Goal: Information Seeking & Learning: Learn about a topic

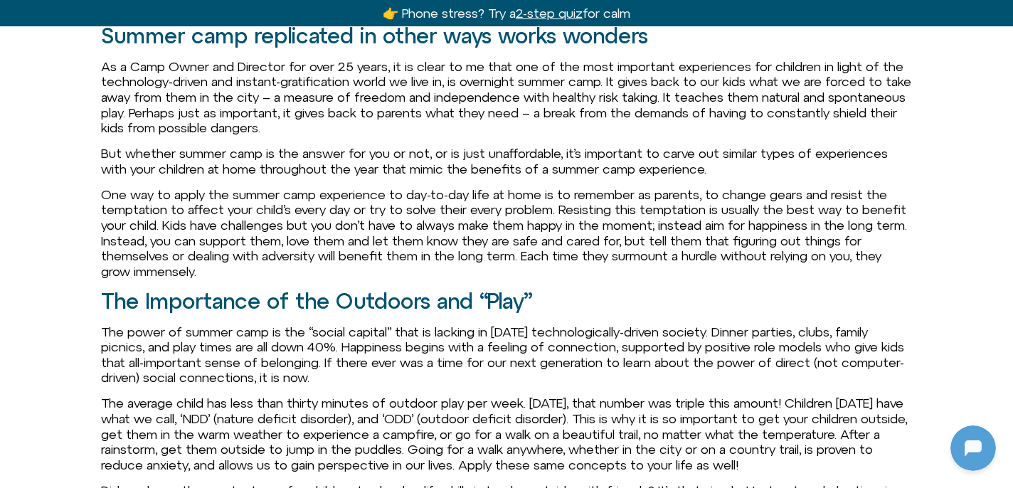
scroll to position [1570, 0]
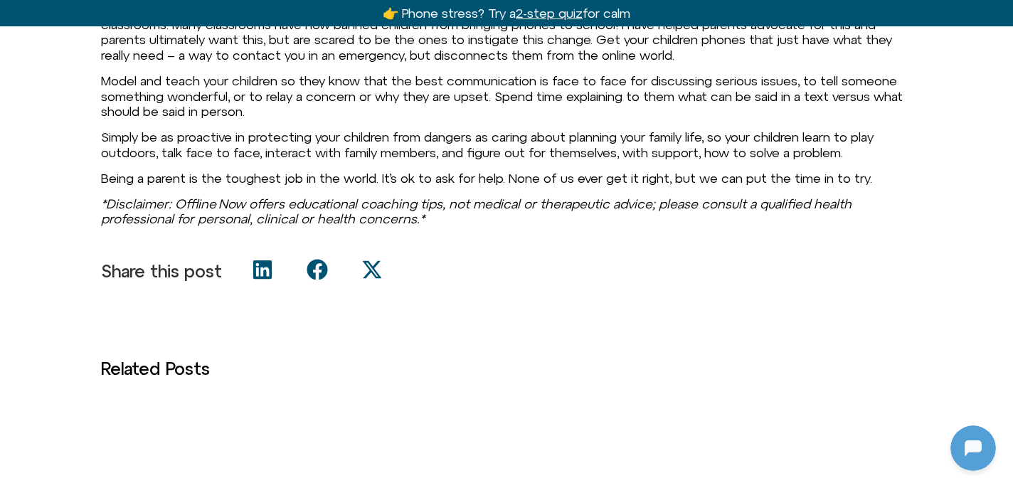
scroll to position [2393, 0]
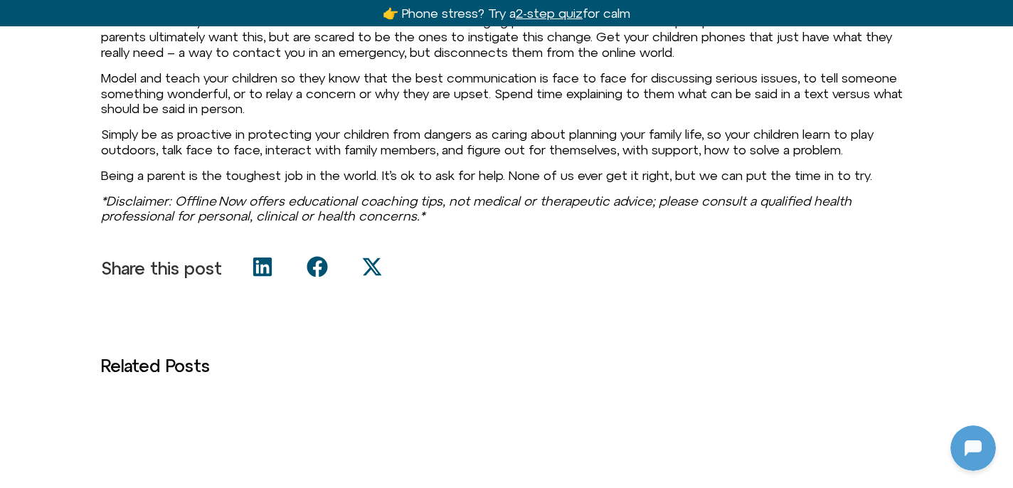
click at [316, 277] on icon "Share on facebook" at bounding box center [317, 267] width 21 height 21
